Goal: Task Accomplishment & Management: Manage account settings

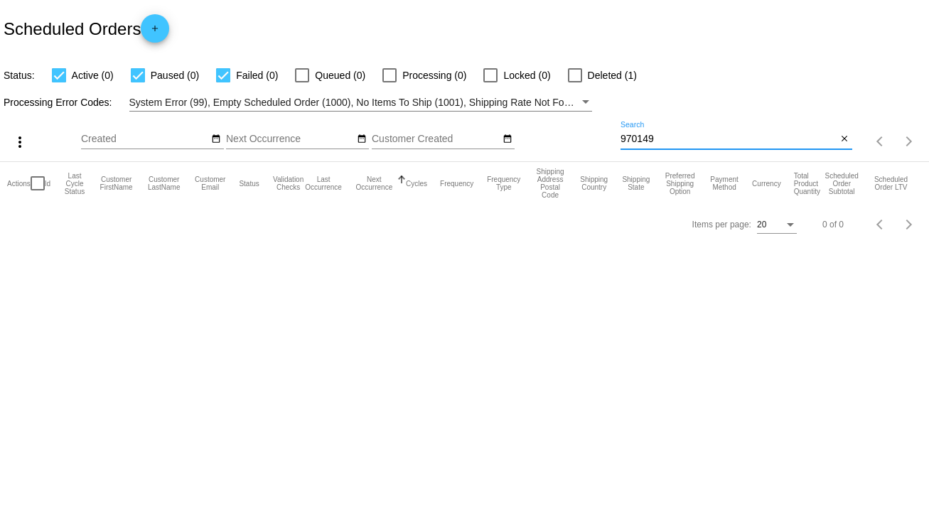
drag, startPoint x: 666, startPoint y: 140, endPoint x: 585, endPoint y: 141, distance: 81.1
click at [585, 141] on div "more_vert Sep Jan Feb Mar [DATE]" at bounding box center [464, 137] width 929 height 50
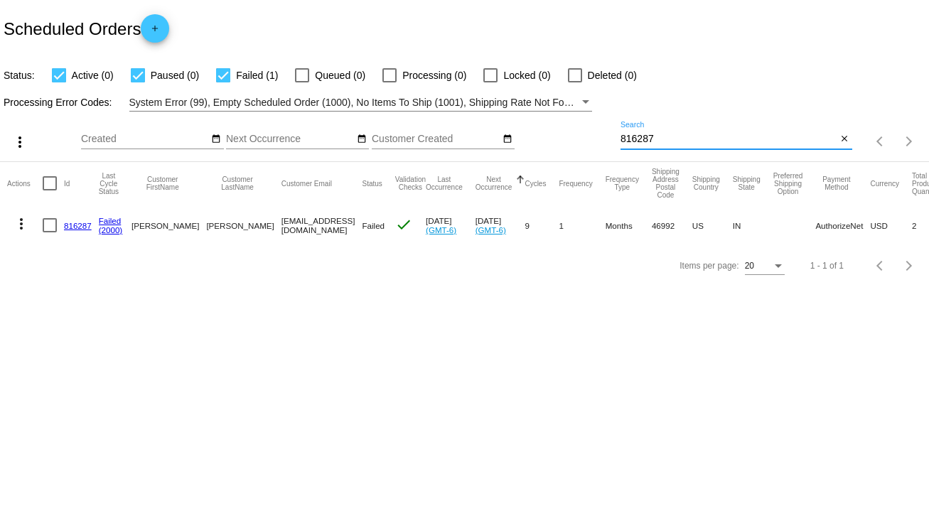
type input "816287"
click at [82, 224] on link "816287" at bounding box center [78, 225] width 28 height 9
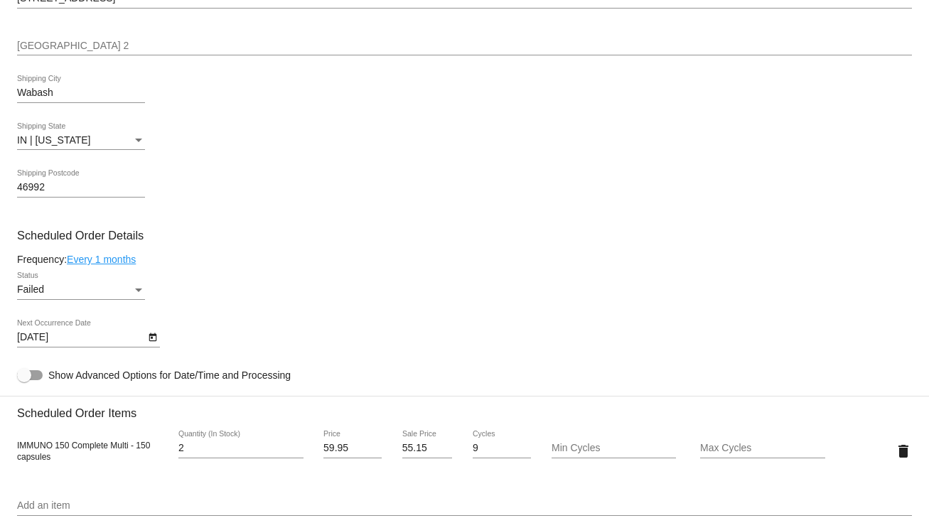
scroll to position [683, 0]
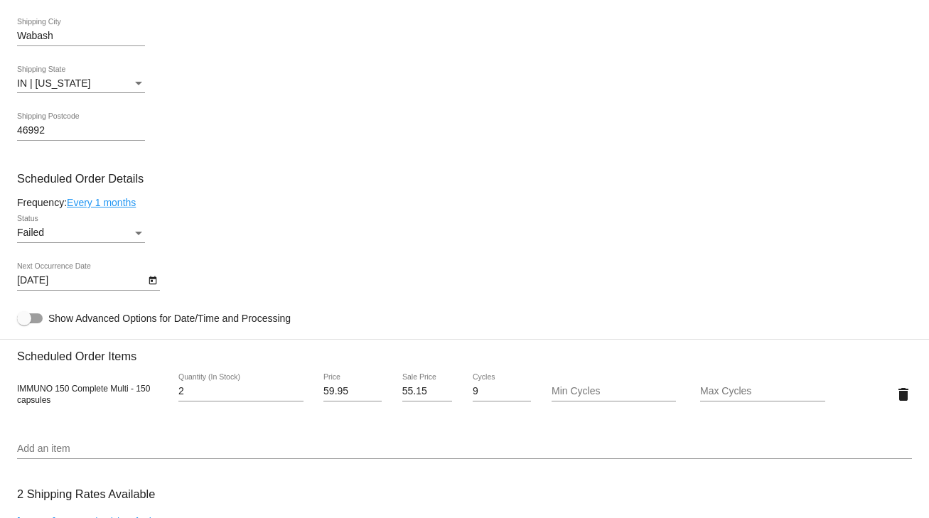
click at [134, 229] on div "Failed Status" at bounding box center [81, 229] width 128 height 28
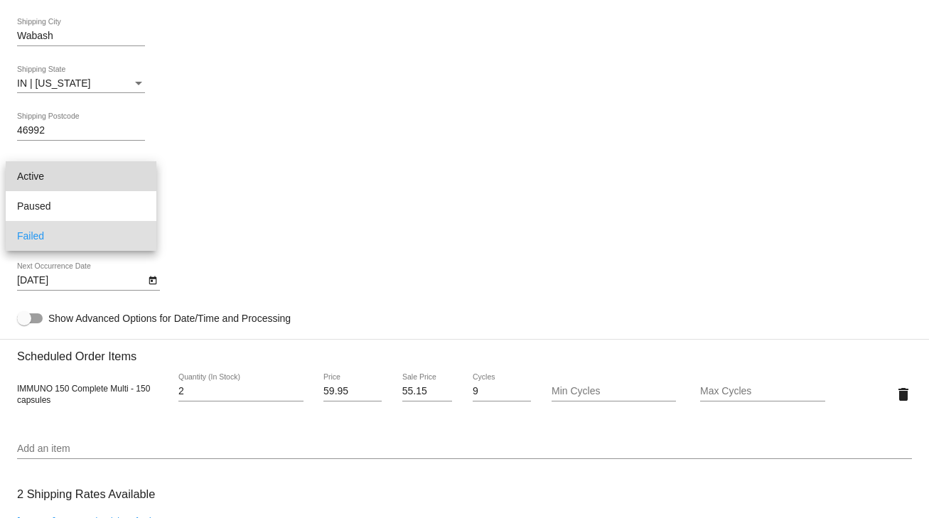
click at [55, 172] on span "Active" at bounding box center [81, 176] width 128 height 30
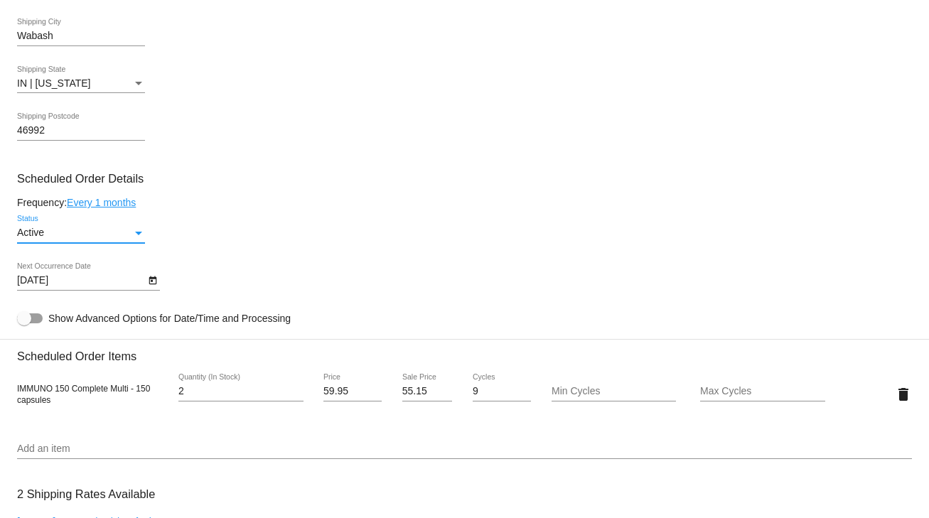
click at [149, 285] on icon "Open calendar" at bounding box center [153, 281] width 8 height 9
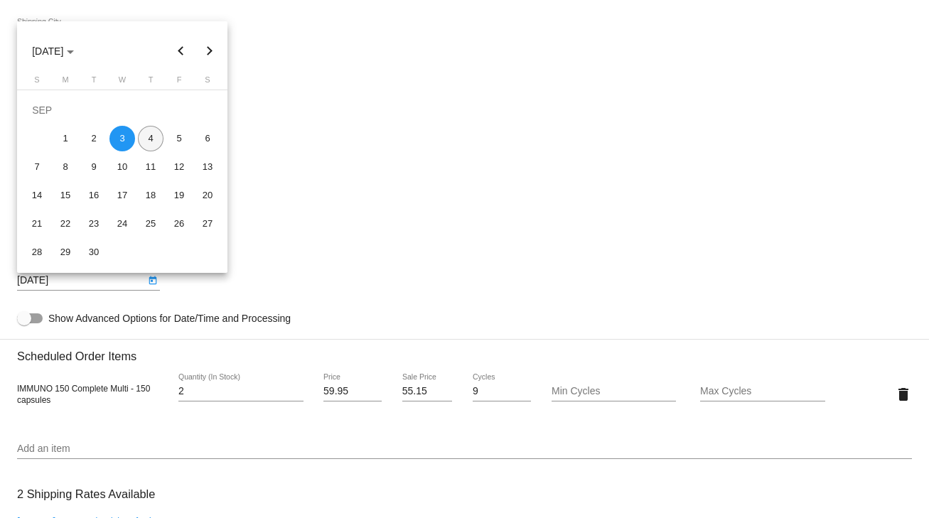
click at [151, 139] on div "4" at bounding box center [151, 139] width 26 height 26
type input "[DATE]"
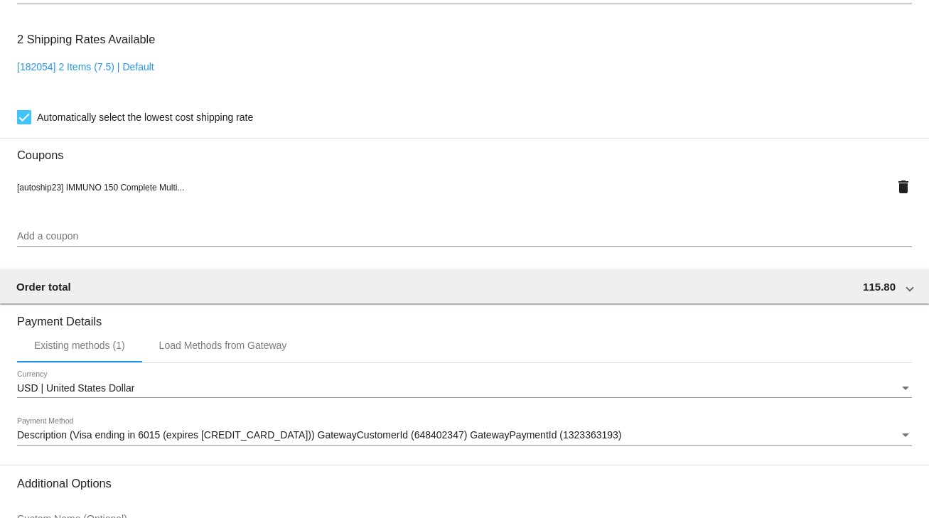
scroll to position [1290, 0]
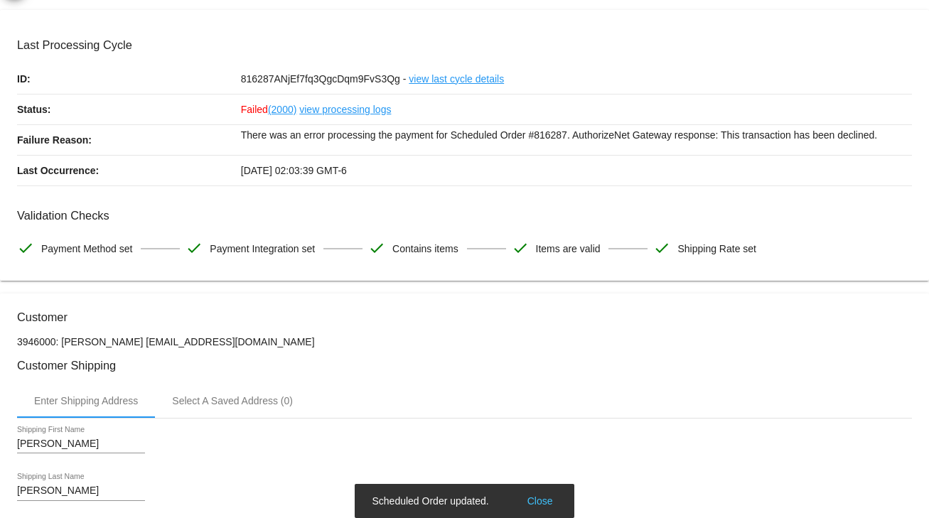
scroll to position [0, 0]
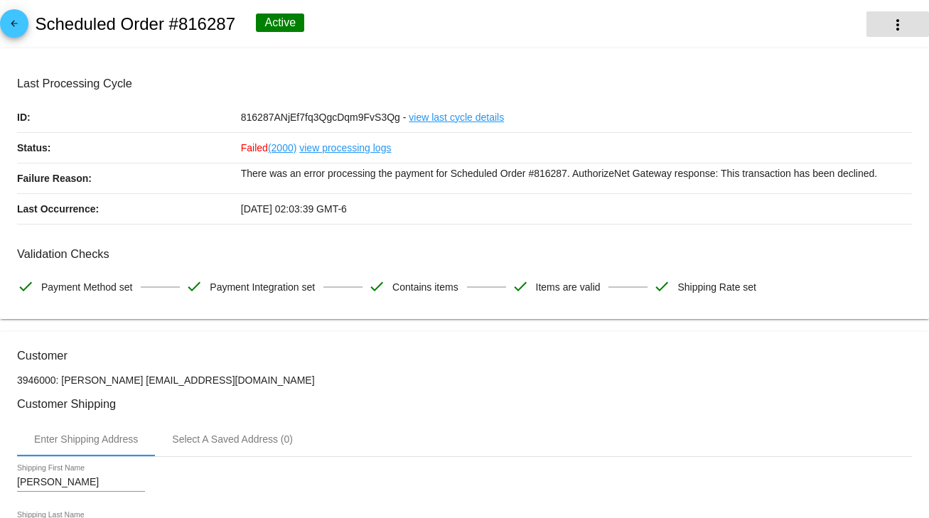
click at [890, 23] on mat-icon "more_vert" at bounding box center [898, 24] width 17 height 17
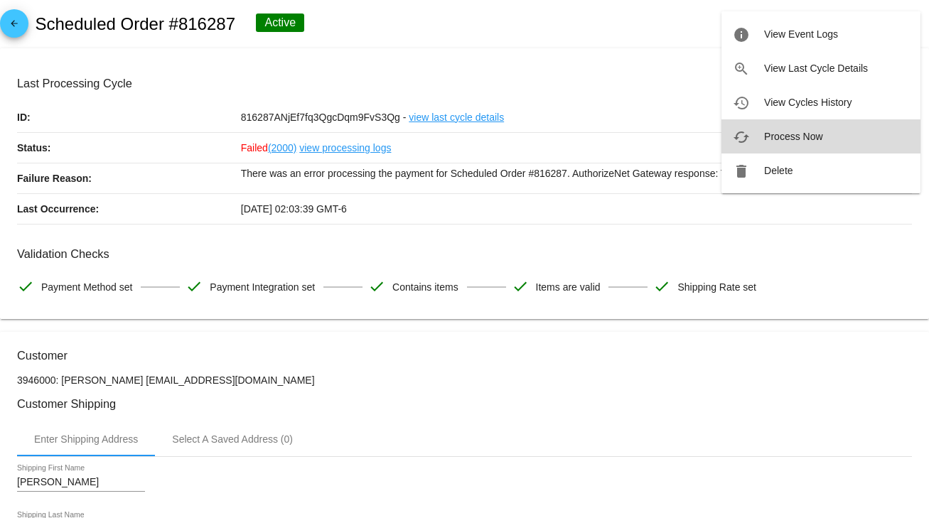
click at [777, 139] on span "Process Now" at bounding box center [793, 136] width 58 height 11
